Goal: Task Accomplishment & Management: Complete application form

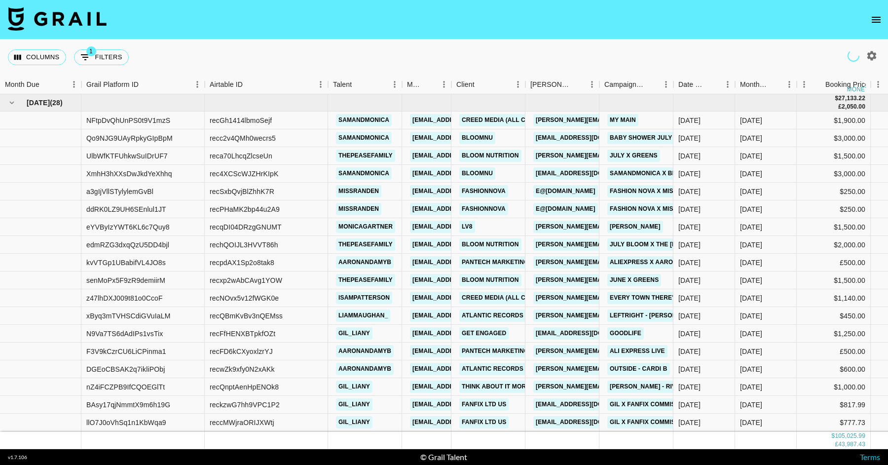
click at [879, 15] on icon "open drawer" at bounding box center [877, 20] width 12 height 12
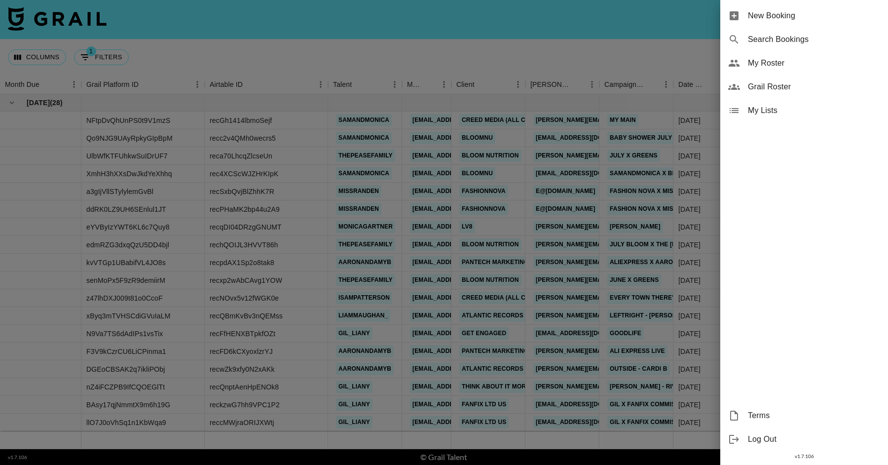
click at [779, 20] on span "New Booking" at bounding box center [814, 16] width 132 height 12
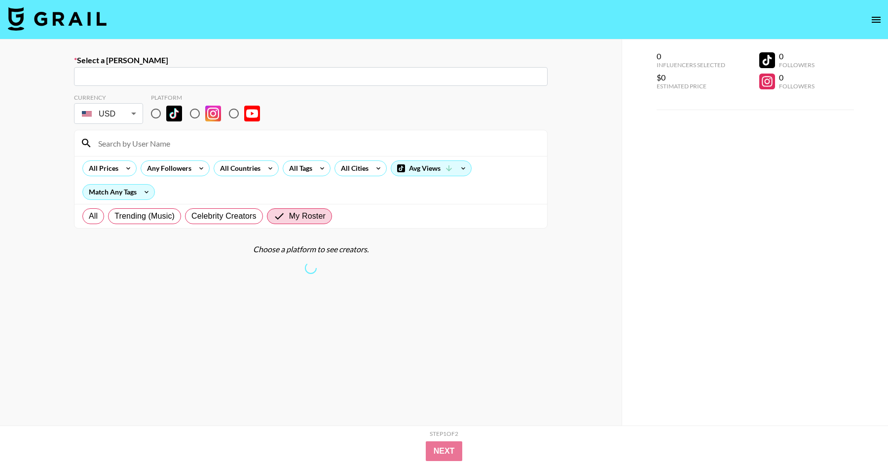
click at [113, 82] on div "​" at bounding box center [311, 76] width 474 height 19
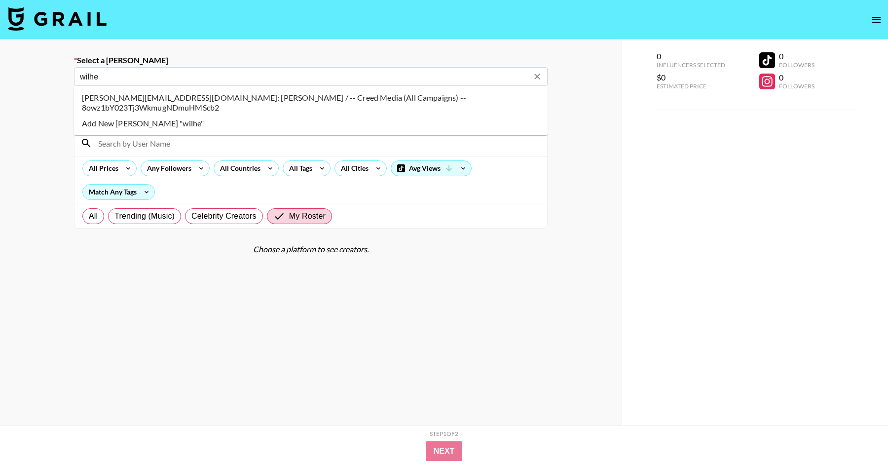
click at [113, 98] on li "Wilhelm@creedmedia.com: Wilhelm / -- Creed Media (All Campaigns) -- 8owz1bY023T…" at bounding box center [311, 103] width 474 height 26
type input "Wilhelm@creedmedia.com: Wilhelm / -- Creed Media (All Campaigns) -- 8owz1bY023T…"
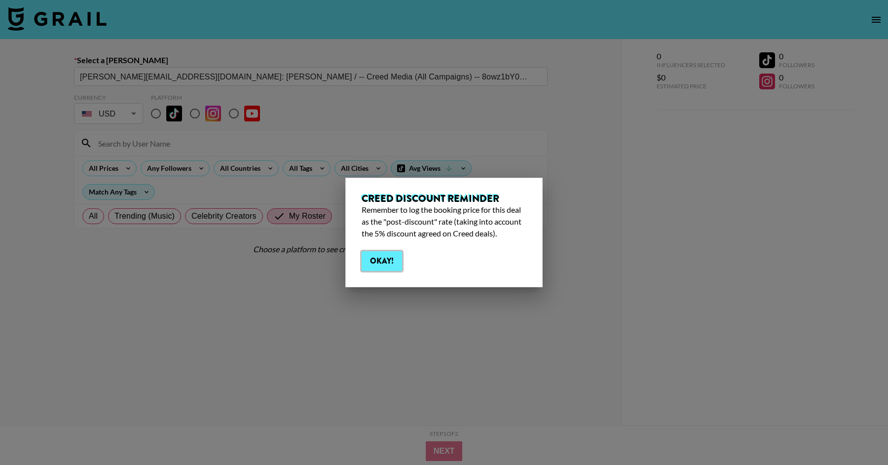
click at [368, 261] on button "Okay!" at bounding box center [382, 261] width 40 height 20
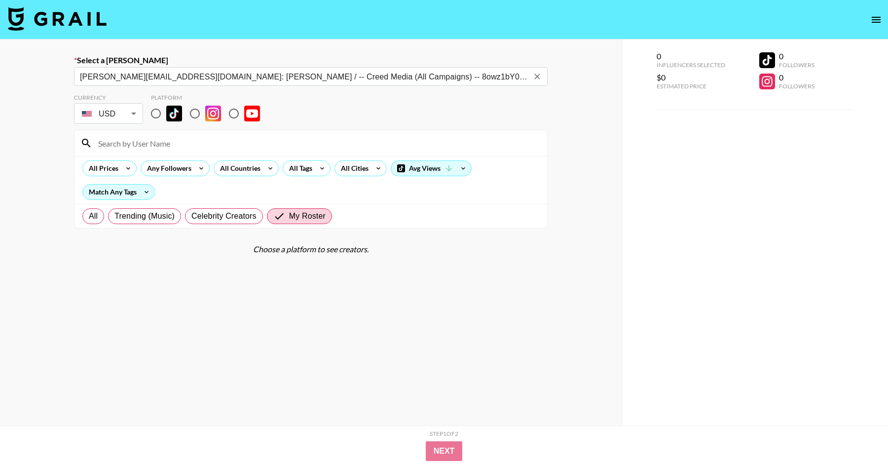
click at [155, 118] on input "radio" at bounding box center [156, 113] width 21 height 21
radio input "true"
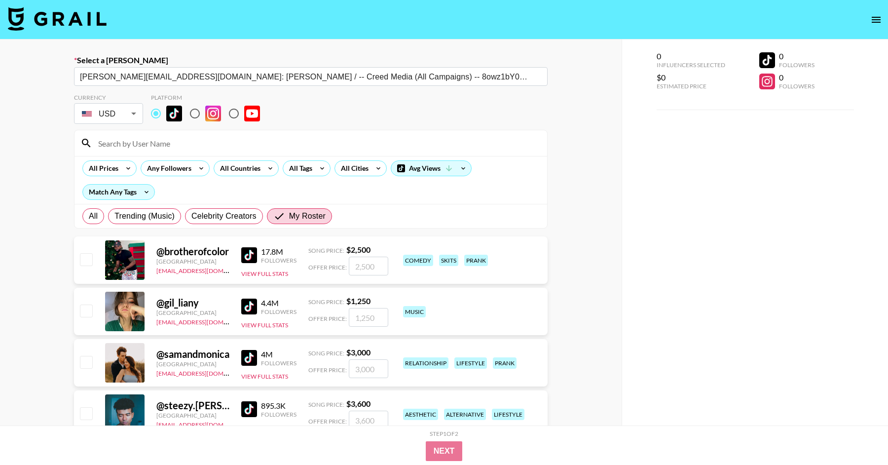
click at [154, 136] on input at bounding box center [316, 143] width 449 height 16
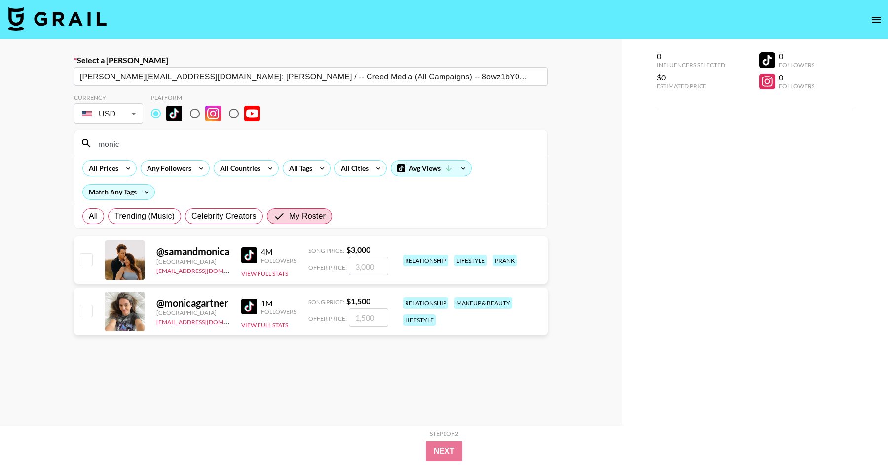
type input "monic"
click at [369, 314] on input "number" at bounding box center [368, 317] width 39 height 19
type input "1"
checkbox input "true"
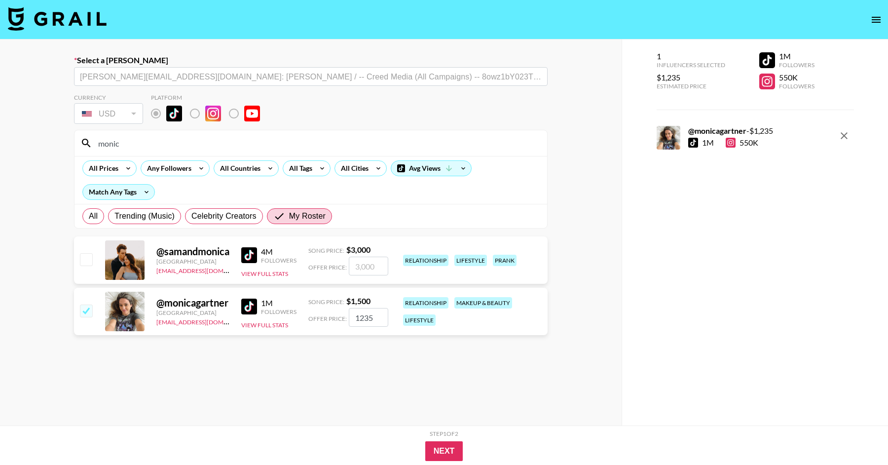
type input "1235"
click at [339, 384] on section "Currency USD USD ​ Platform monic All Prices Any Followers All Countries All Ta…" at bounding box center [311, 279] width 474 height 386
click at [449, 454] on button "Next" at bounding box center [444, 451] width 38 height 20
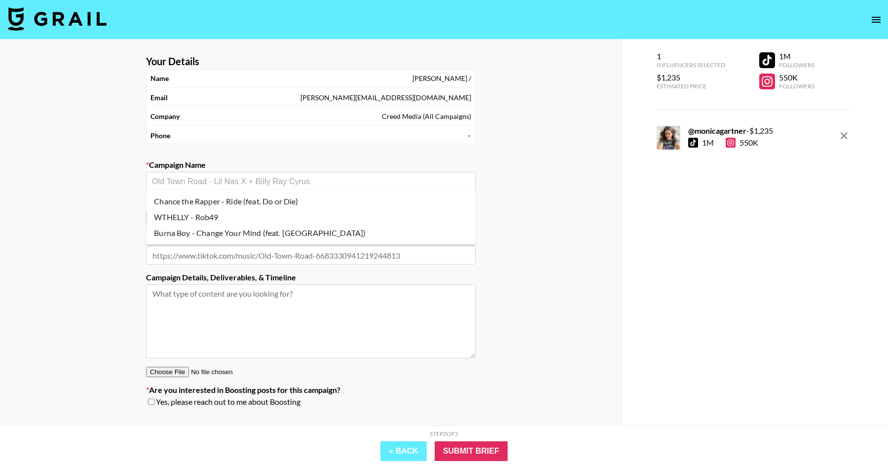
click at [421, 185] on input "text" at bounding box center [311, 181] width 318 height 11
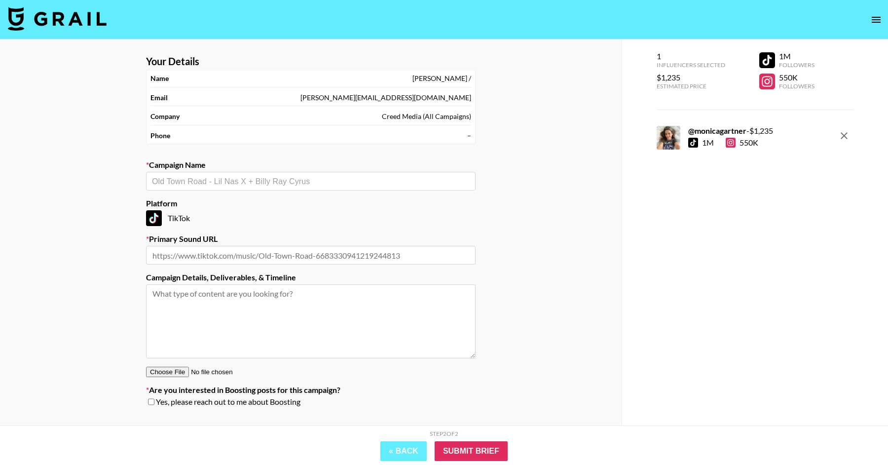
click at [269, 179] on input "text" at bounding box center [311, 181] width 318 height 11
click at [285, 200] on li "Add New Campaign: "Right Here Waiting"" at bounding box center [311, 201] width 330 height 16
type input "Right Here Waiting"
click at [272, 250] on input "text" at bounding box center [311, 255] width 330 height 19
paste input "https://www.instagram.com/reels/audio/2014804405495448?igsh=NTc4MTIwNjQ2YQ%3D%3D"
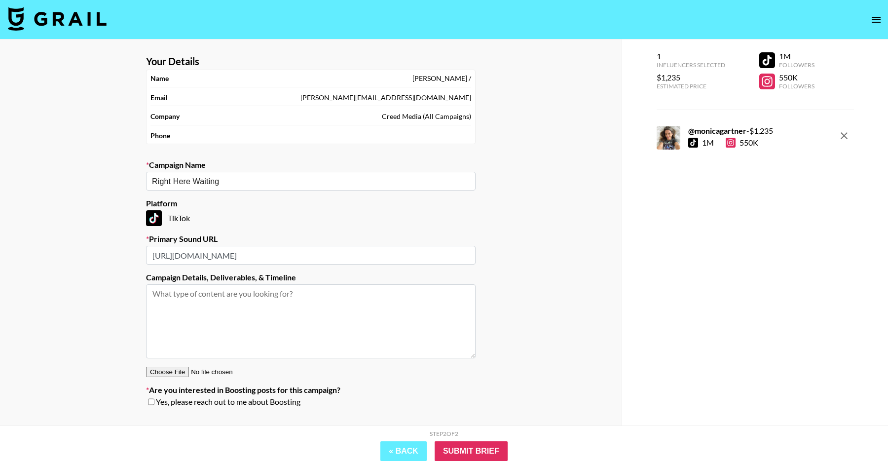
scroll to position [0, 19]
type input "https://www.instagram.com/reels/audio/2014804405495448?igsh=NTc4MTIwNjQ2YQ%3D%3D"
click at [289, 224] on div "TikTok" at bounding box center [311, 218] width 330 height 16
click at [456, 456] on input "Submit Brief" at bounding box center [471, 451] width 73 height 20
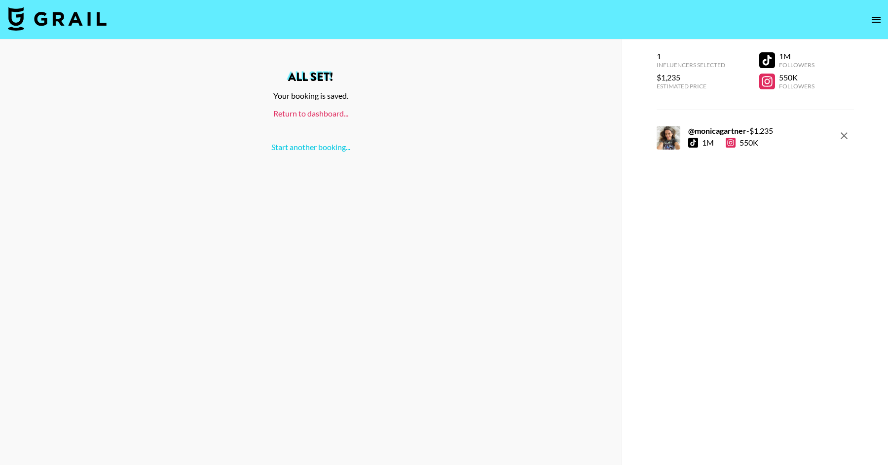
click at [316, 114] on link "Return to dashboard..." at bounding box center [310, 113] width 75 height 9
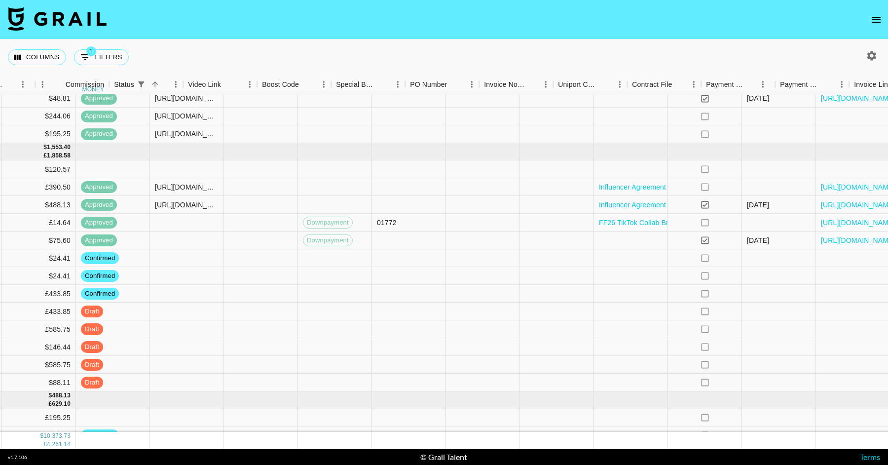
scroll to position [1318, 1034]
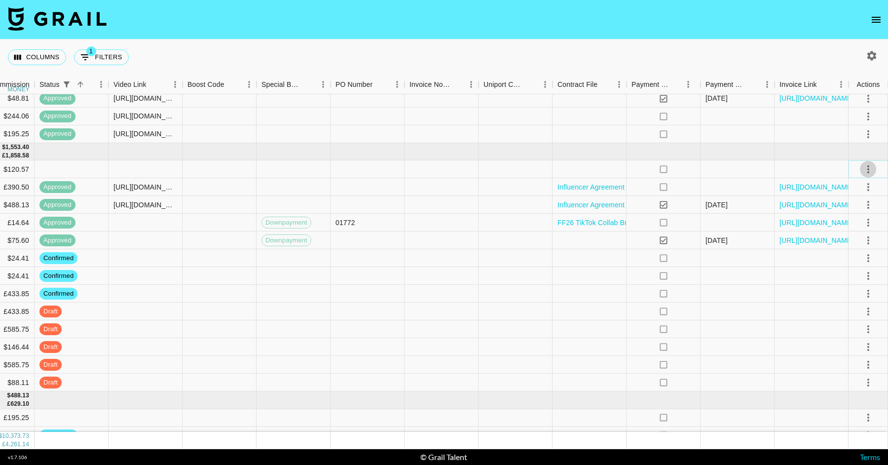
click at [873, 162] on button "select merge strategy" at bounding box center [868, 169] width 17 height 17
click at [853, 185] on li "Confirm" at bounding box center [856, 190] width 64 height 18
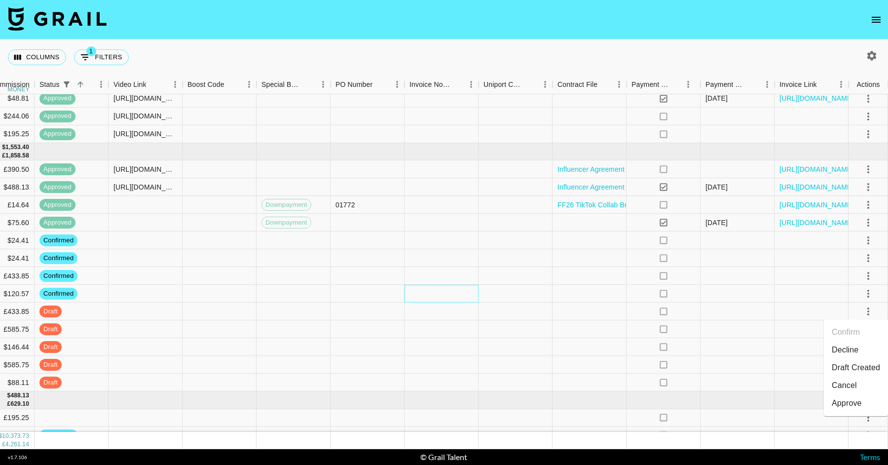
click at [459, 300] on div at bounding box center [442, 294] width 74 height 18
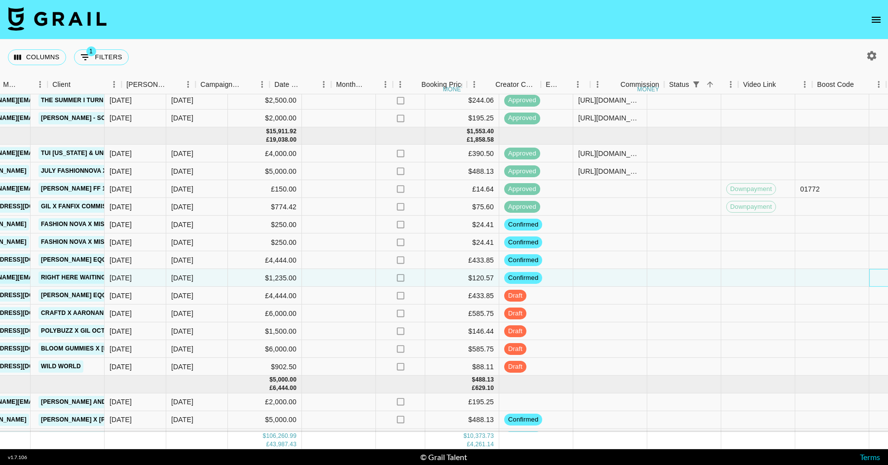
scroll to position [1334, 635]
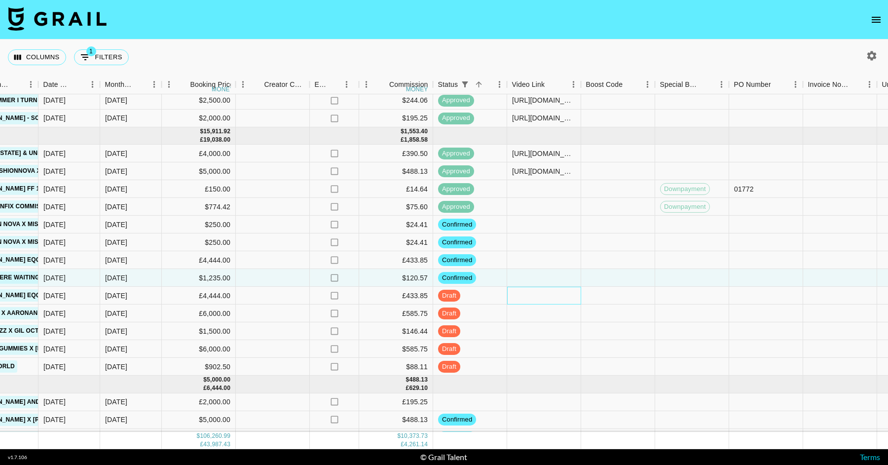
click at [549, 296] on div at bounding box center [544, 296] width 74 height 18
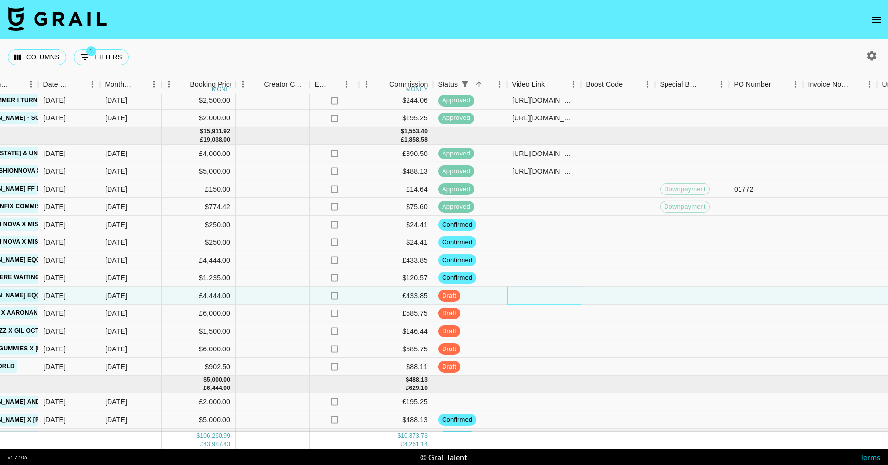
click at [549, 296] on div at bounding box center [544, 296] width 74 height 18
type input "[URL][DOMAIN_NAME][PERSON_NAME][DOMAIN_NAME]"
click at [555, 262] on div at bounding box center [544, 260] width 74 height 18
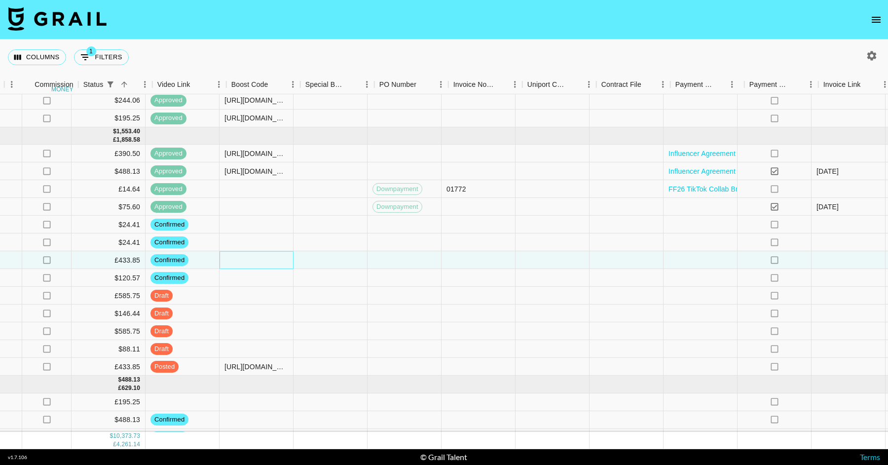
scroll to position [1334, 1034]
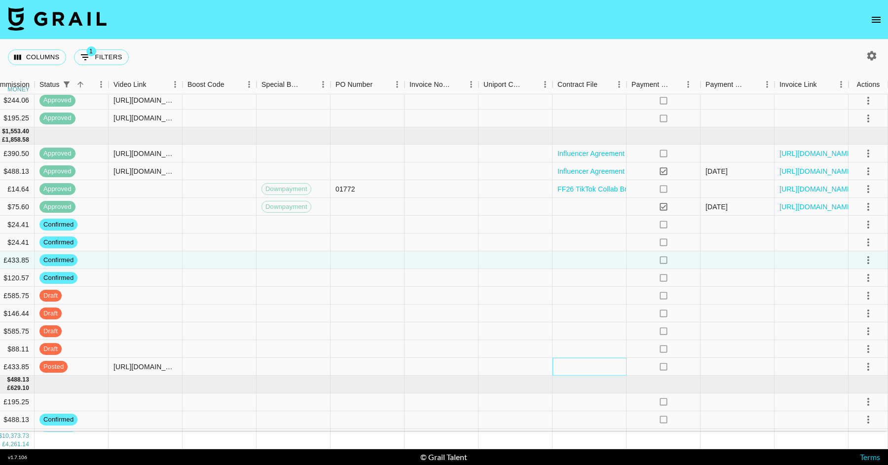
click at [584, 363] on div at bounding box center [590, 367] width 74 height 18
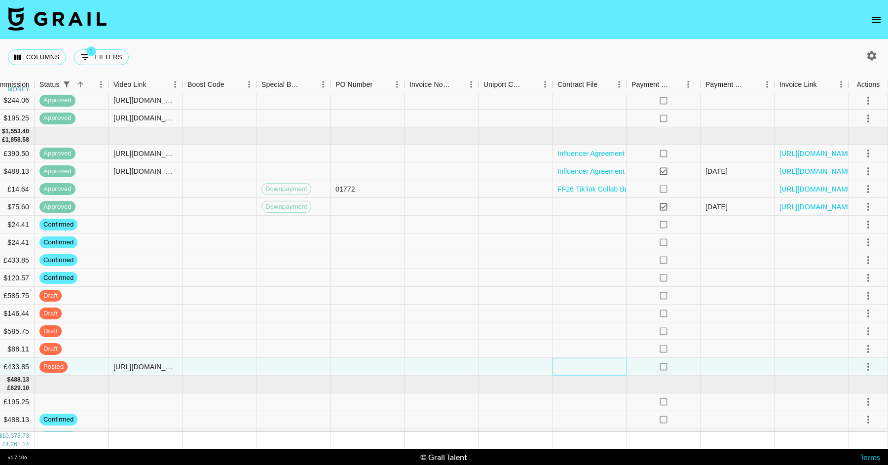
click at [584, 363] on div at bounding box center [590, 367] width 74 height 18
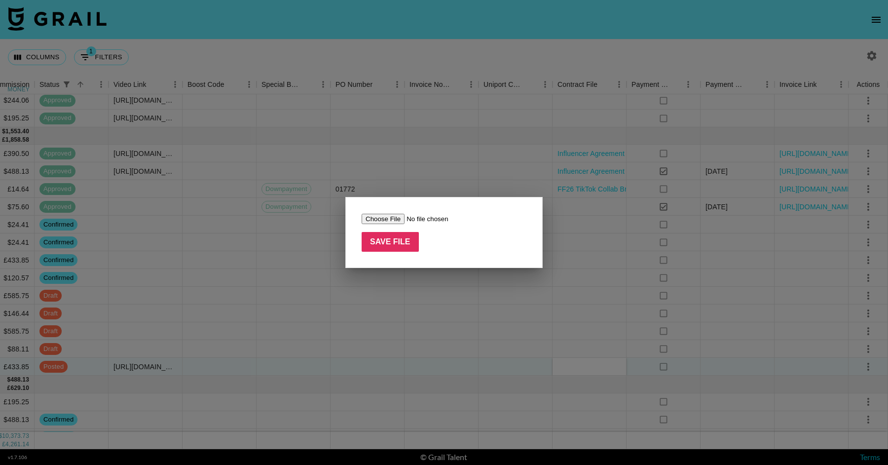
click at [391, 216] on input "file" at bounding box center [424, 219] width 125 height 10
click at [416, 277] on div at bounding box center [444, 232] width 888 height 465
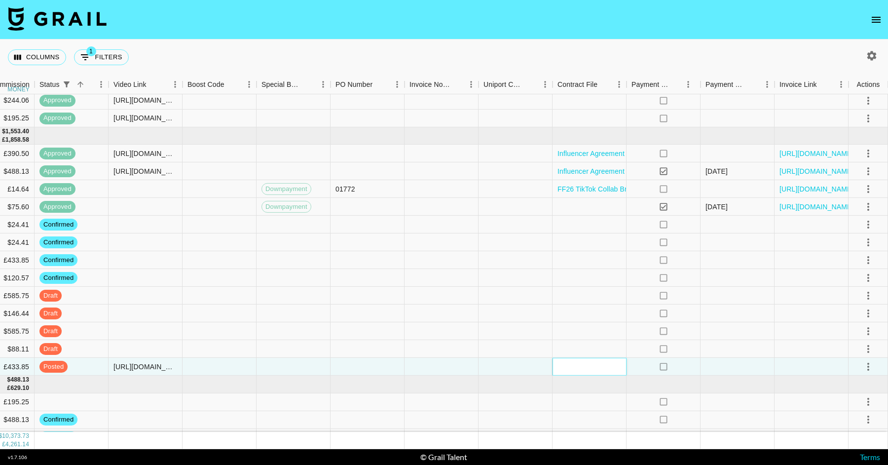
click at [573, 371] on div at bounding box center [590, 367] width 74 height 18
click at [530, 320] on div at bounding box center [516, 314] width 74 height 18
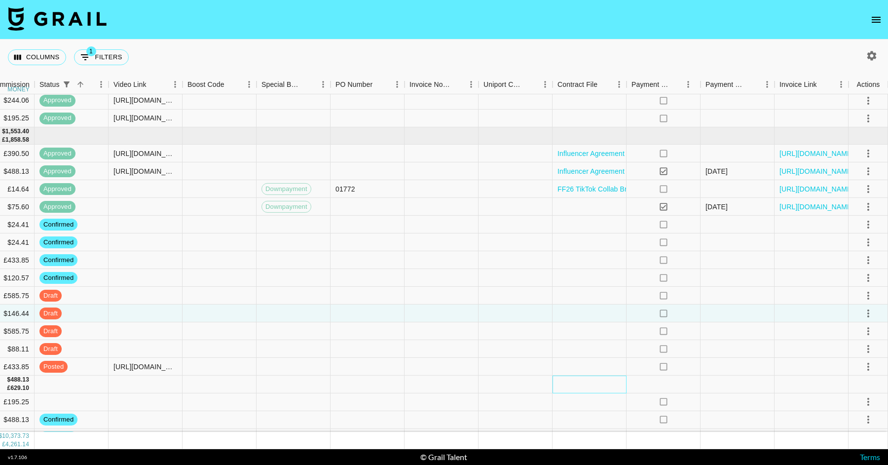
click at [594, 376] on div at bounding box center [590, 384] width 74 height 17
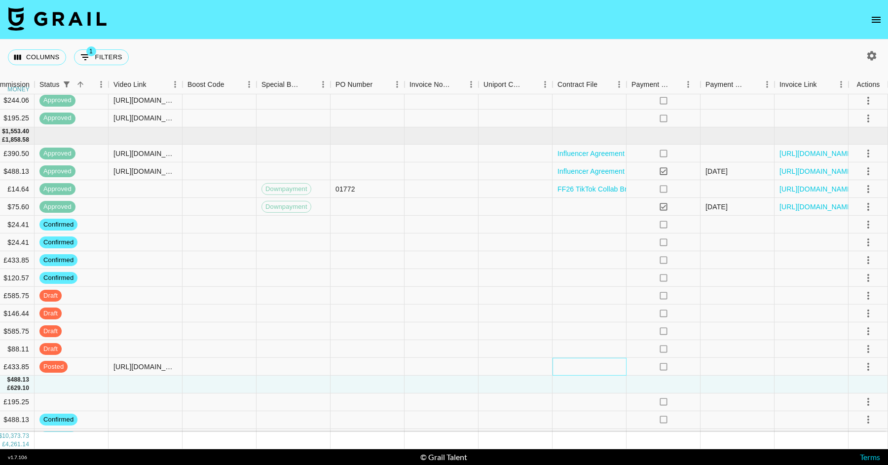
click at [592, 365] on div at bounding box center [590, 367] width 74 height 18
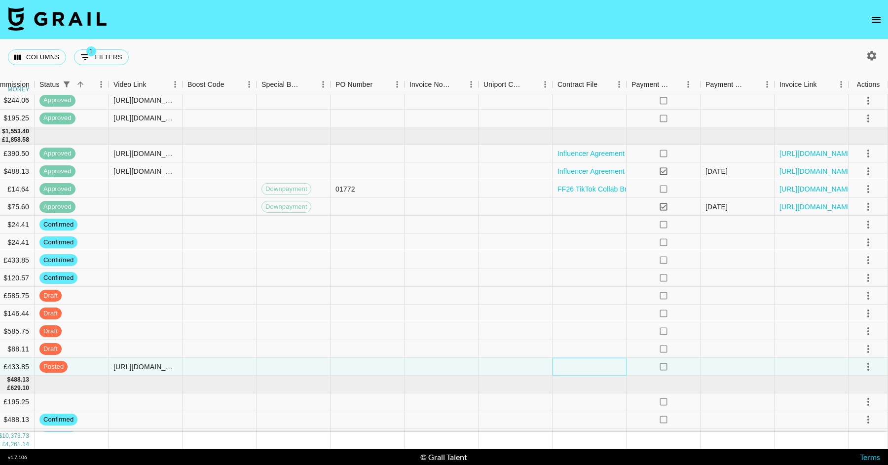
click at [592, 365] on div at bounding box center [590, 367] width 74 height 18
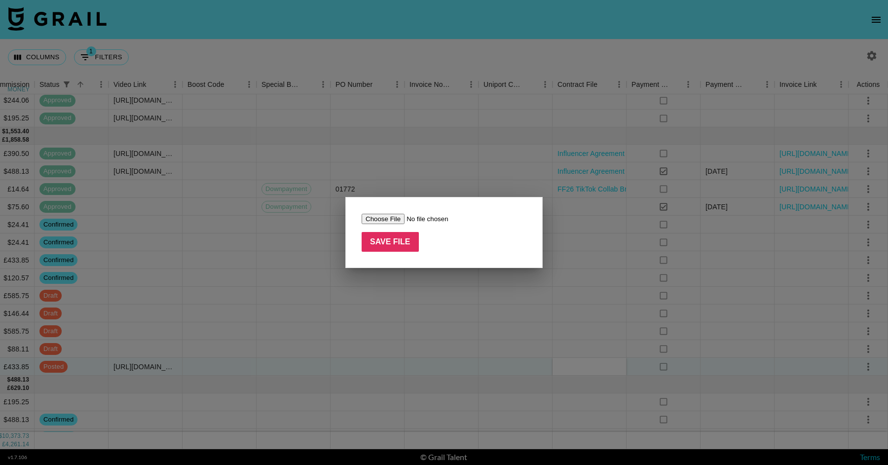
click at [380, 218] on input "file" at bounding box center [424, 219] width 125 height 10
type input "C:\fakepath\Eqqualberry_magda.mysz_20250910.pdf"
click at [415, 248] on input "Save File" at bounding box center [390, 242] width 57 height 20
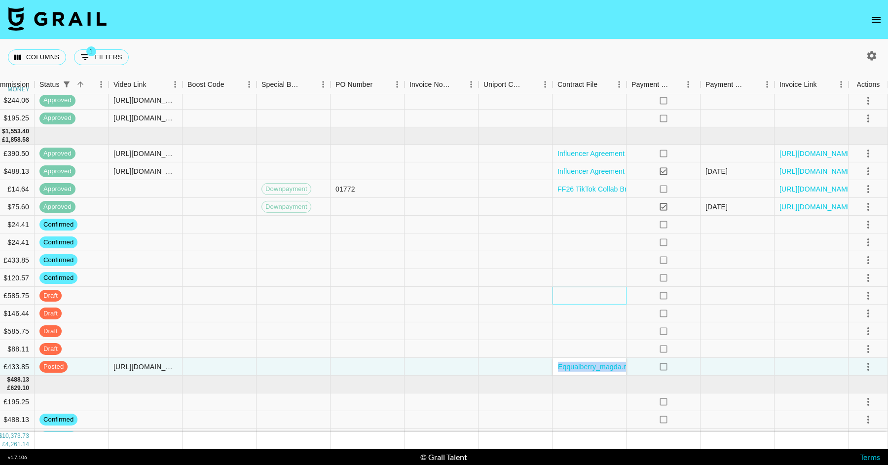
click at [566, 287] on div at bounding box center [590, 296] width 74 height 18
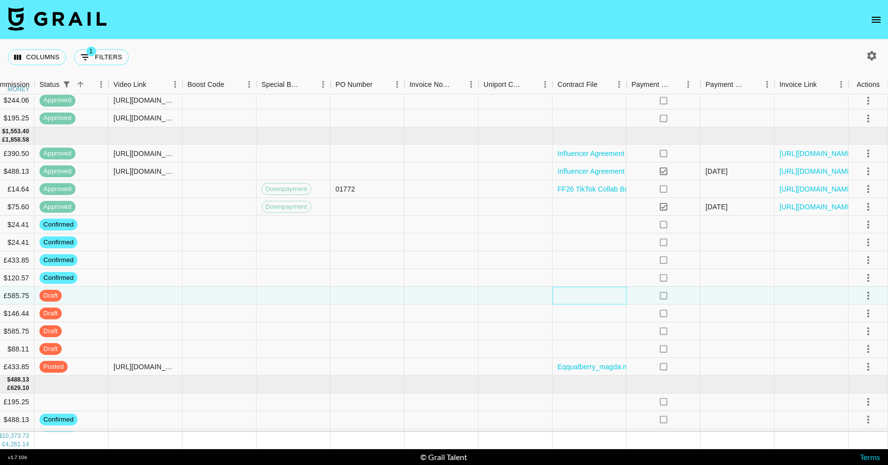
click at [566, 287] on div at bounding box center [590, 296] width 74 height 18
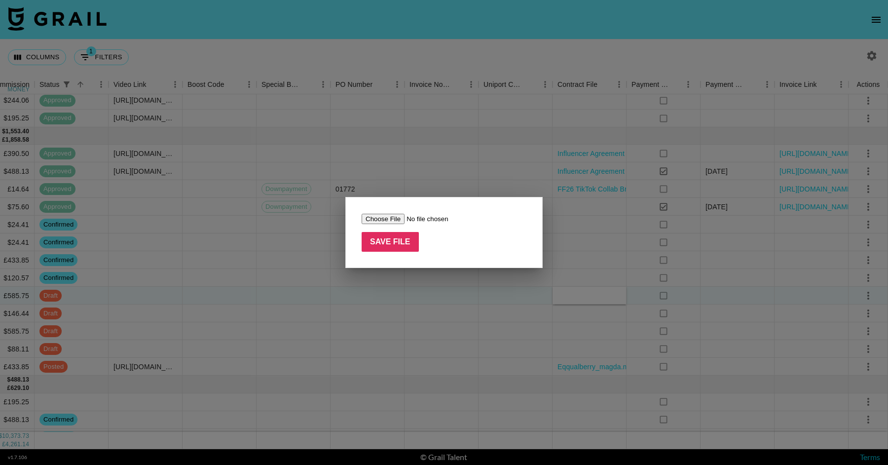
click at [436, 300] on div at bounding box center [444, 232] width 888 height 465
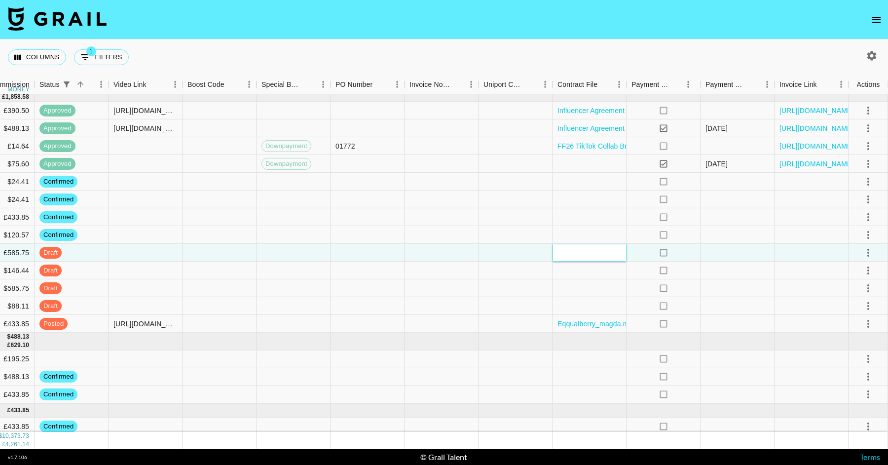
scroll to position [1412, 1034]
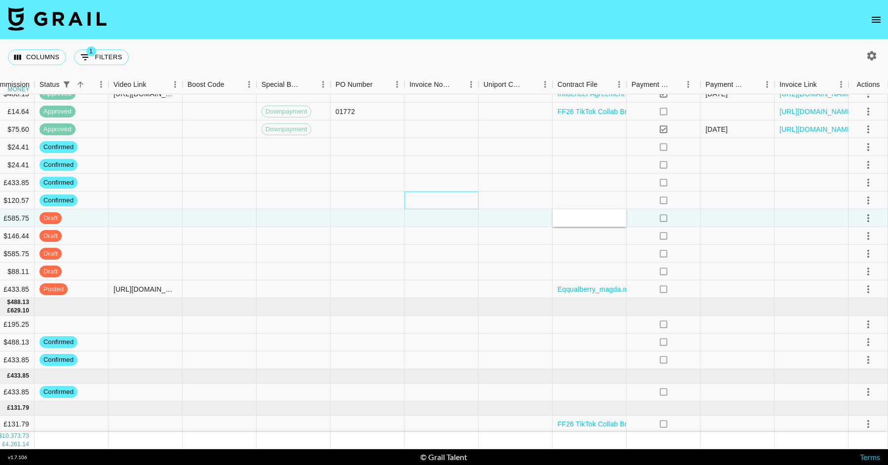
click at [436, 195] on div at bounding box center [442, 201] width 74 height 18
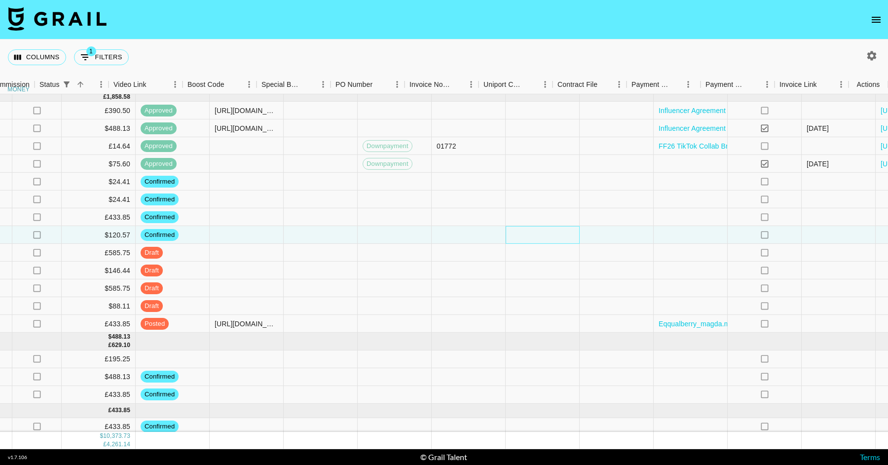
scroll to position [1377, 1034]
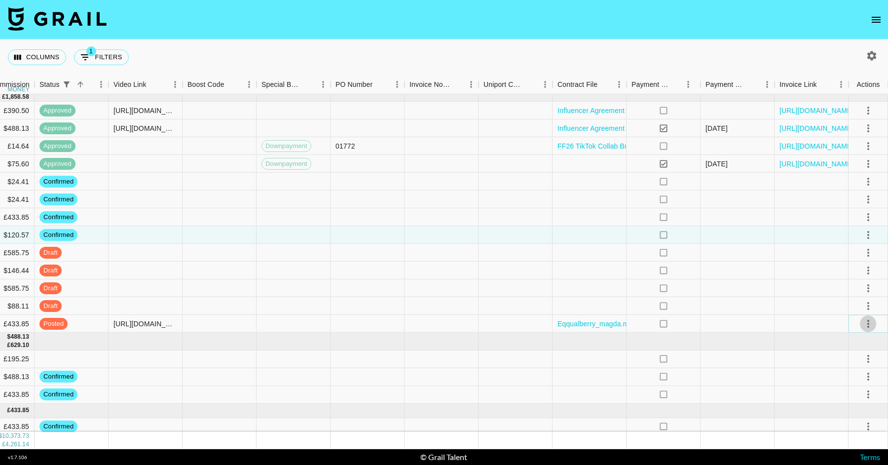
click at [864, 320] on icon "select merge strategy" at bounding box center [869, 324] width 12 height 12
click at [857, 409] on li "Cancel" at bounding box center [856, 416] width 64 height 18
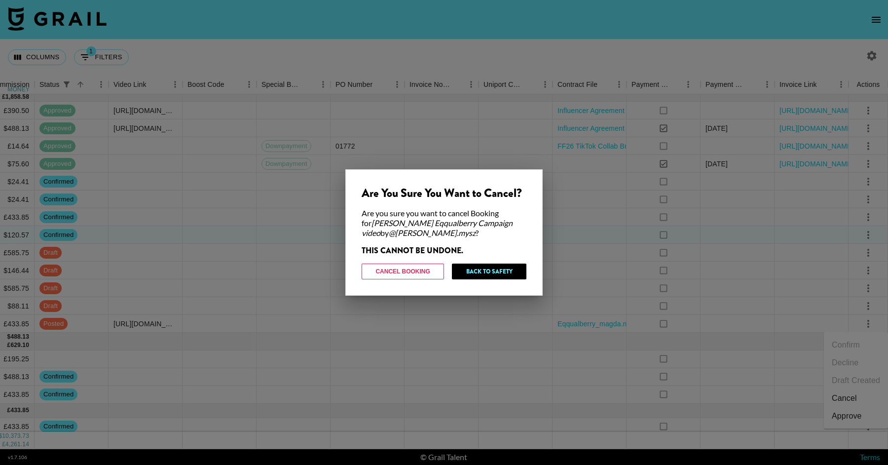
click at [386, 388] on div at bounding box center [444, 232] width 888 height 465
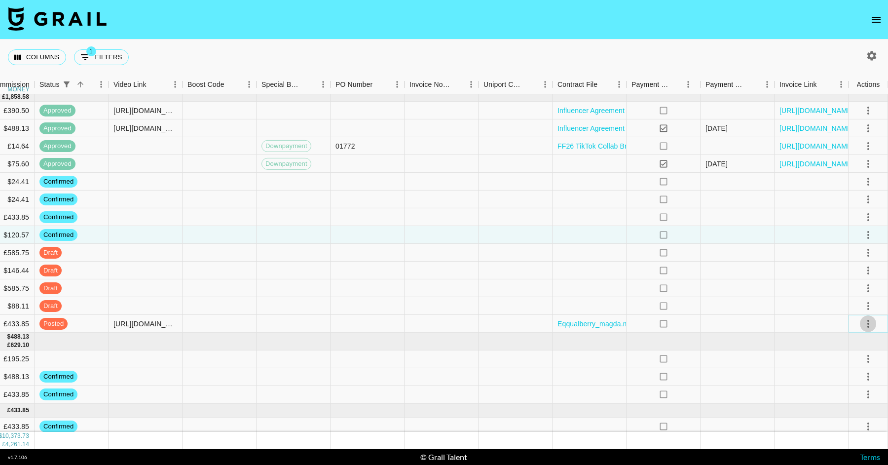
click at [867, 323] on icon "select merge strategy" at bounding box center [869, 324] width 12 height 12
click at [854, 419] on div "Approve" at bounding box center [847, 416] width 30 height 12
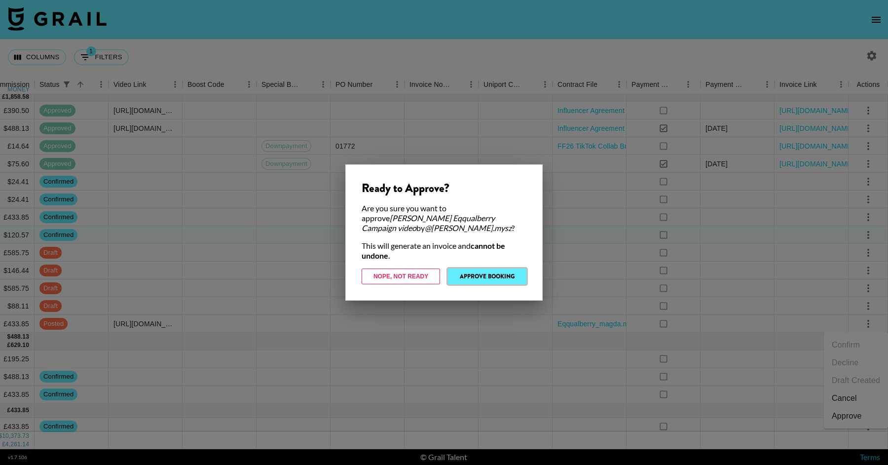
click at [478, 270] on button "Approve Booking" at bounding box center [487, 277] width 78 height 16
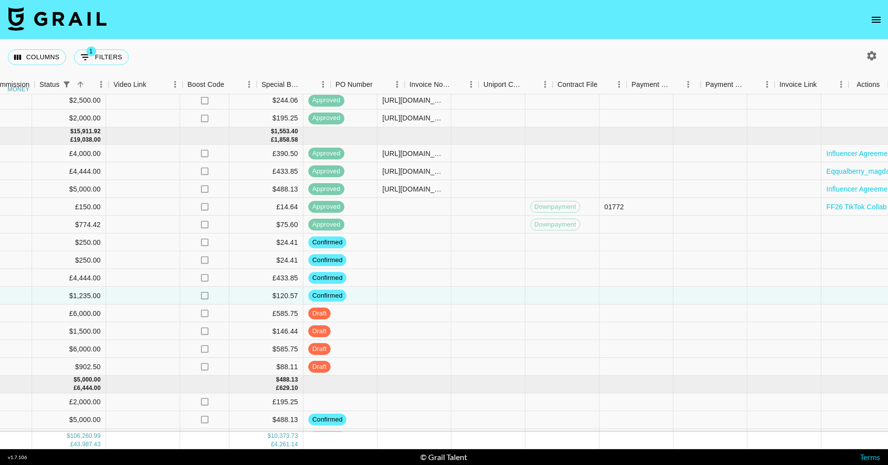
scroll to position [1334, 1034]
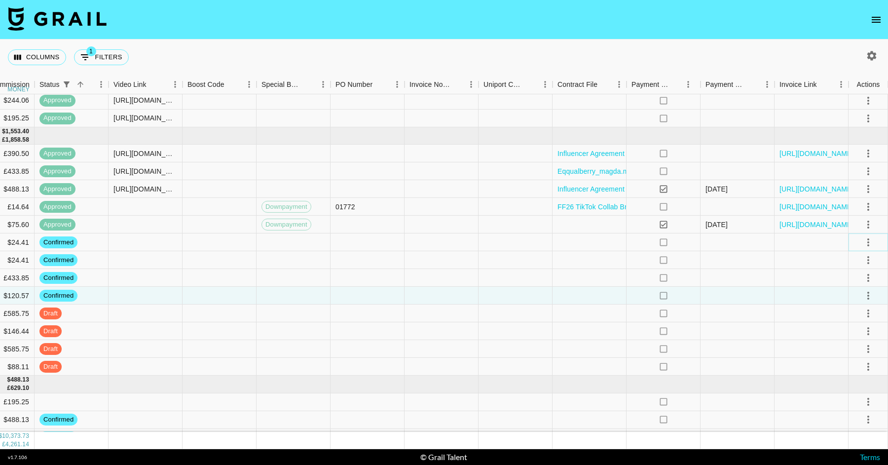
click at [872, 236] on icon "select merge strategy" at bounding box center [869, 242] width 12 height 12
click at [858, 292] on li "Draft Created" at bounding box center [856, 299] width 64 height 18
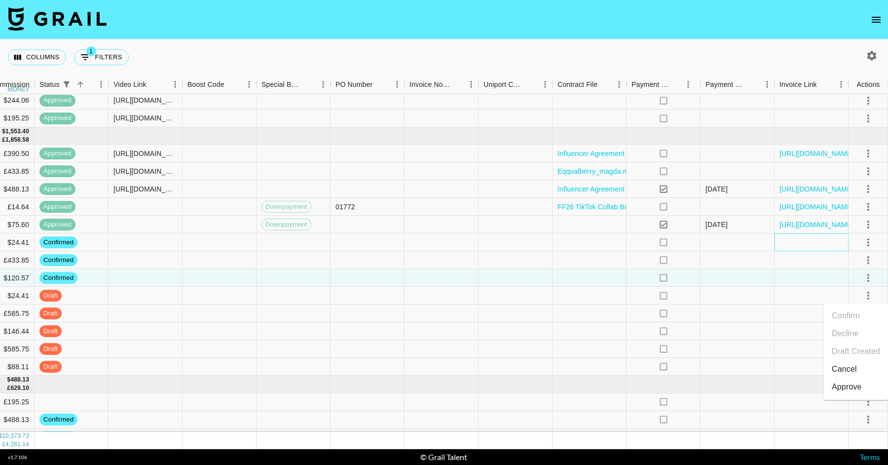
click at [848, 241] on div at bounding box center [812, 242] width 74 height 18
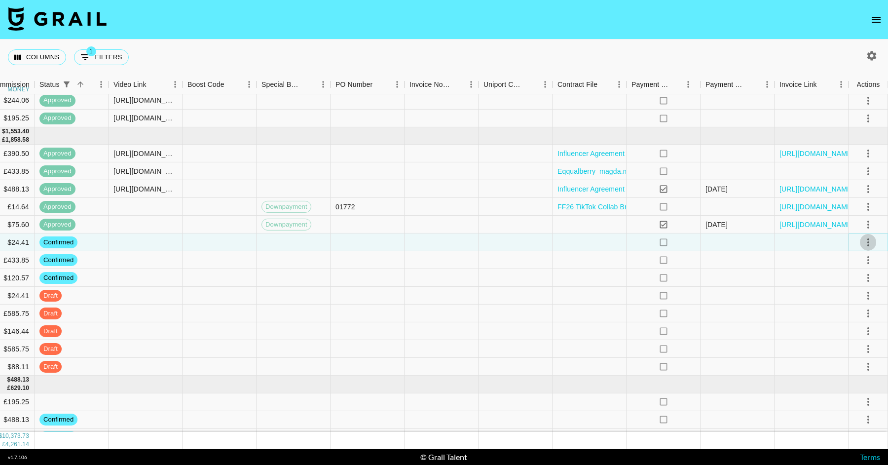
click at [868, 242] on icon "select merge strategy" at bounding box center [869, 242] width 2 height 8
click at [862, 299] on li "Draft Created" at bounding box center [856, 299] width 64 height 18
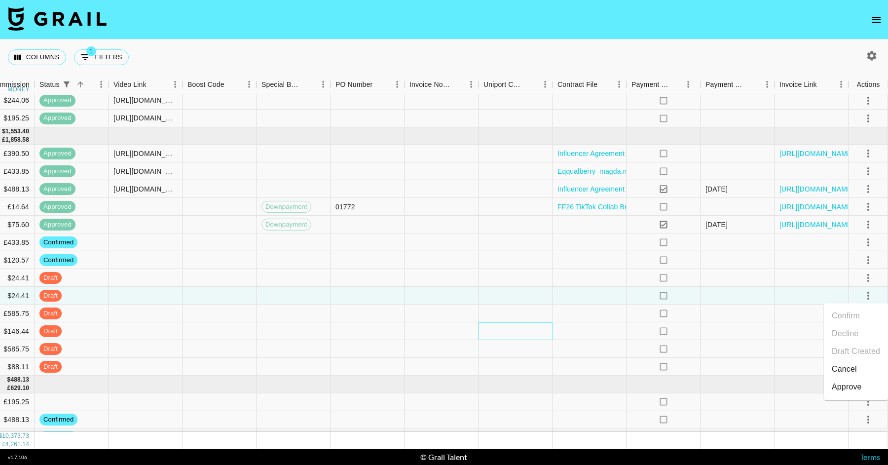
click at [517, 324] on div at bounding box center [516, 331] width 74 height 18
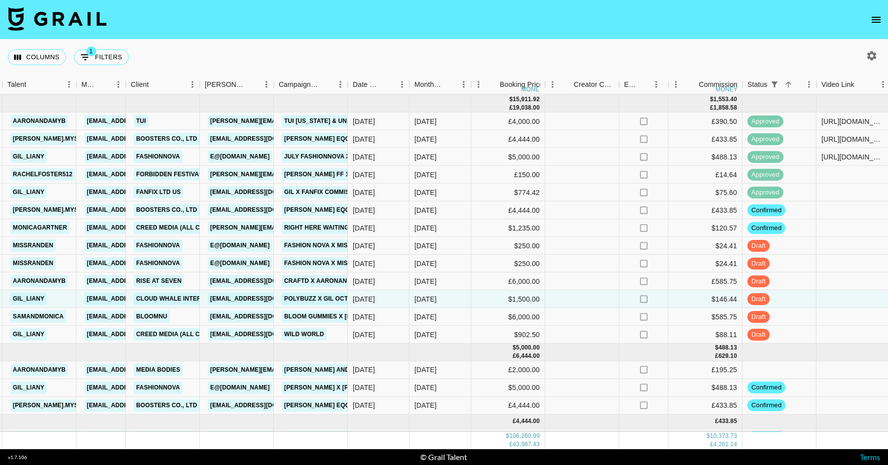
scroll to position [1412, 326]
